Goal: Navigation & Orientation: Find specific page/section

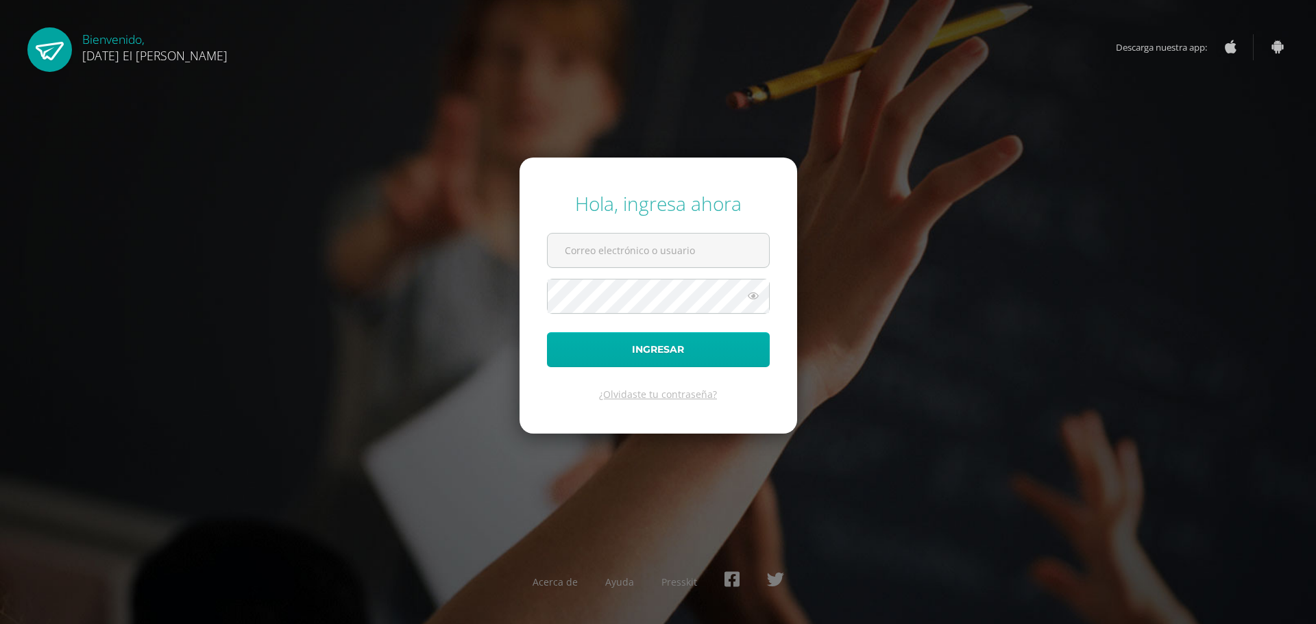
type input "lis110002@hotmail.com"
click at [620, 349] on button "Ingresar" at bounding box center [658, 349] width 223 height 35
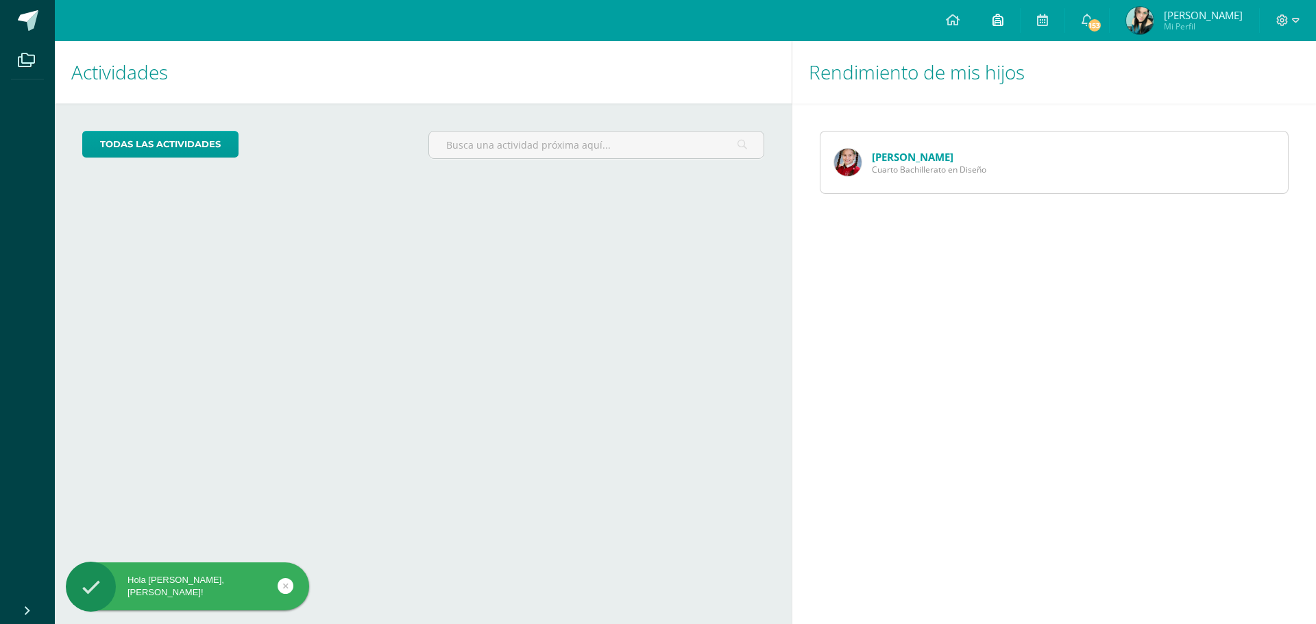
click at [1002, 21] on icon at bounding box center [997, 20] width 11 height 12
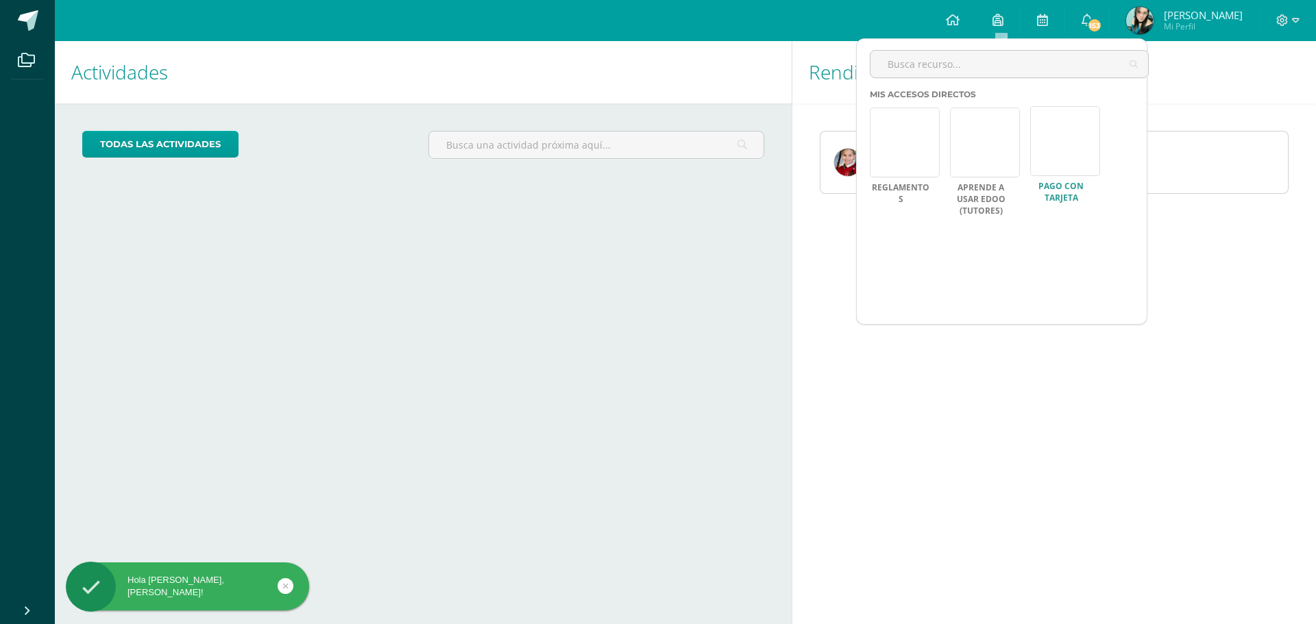
click at [1071, 162] on link at bounding box center [1065, 141] width 70 height 70
